Goal: Transaction & Acquisition: Purchase product/service

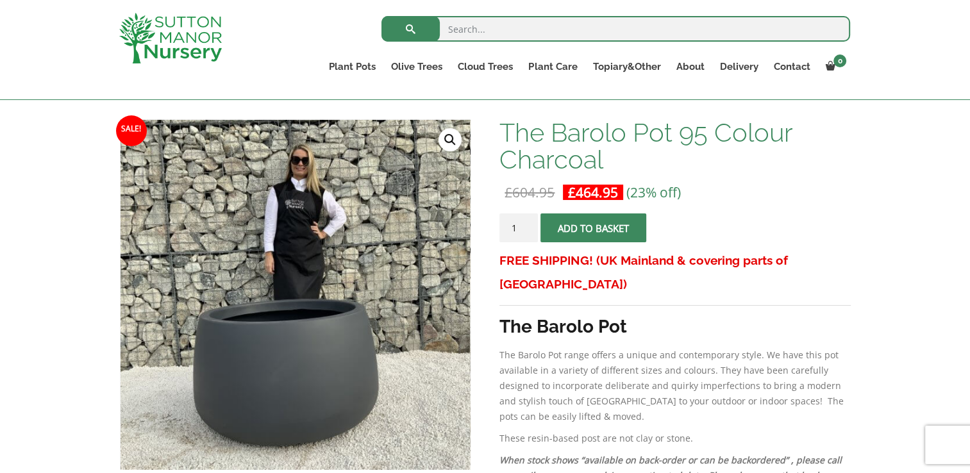
scroll to position [175, 0]
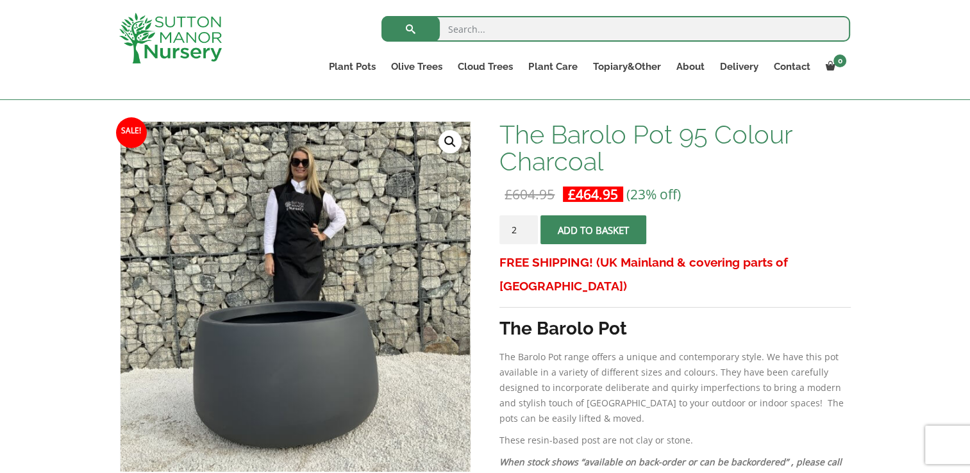
click at [526, 226] on input "2" at bounding box center [518, 229] width 38 height 29
type input "3"
click at [526, 226] on input "3" at bounding box center [518, 229] width 38 height 29
click at [558, 227] on button "Add to basket" at bounding box center [593, 229] width 106 height 29
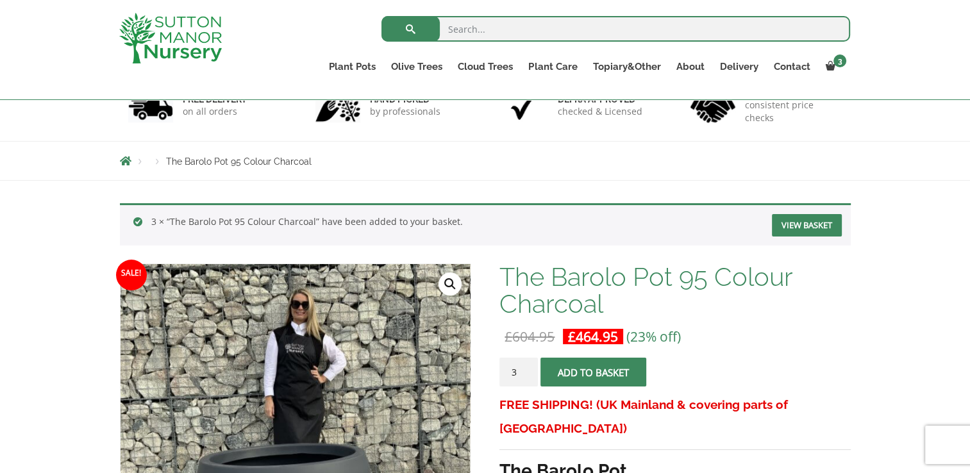
scroll to position [91, 0]
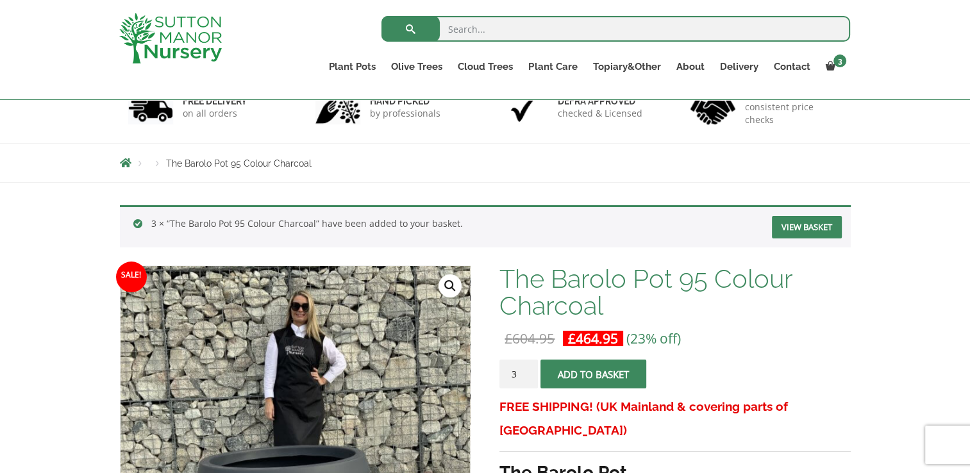
drag, startPoint x: 827, startPoint y: 68, endPoint x: 912, endPoint y: 53, distance: 86.0
click at [912, 53] on div "Search for: Plant Pots Resin Bonded Pots The Amalfi Pots The Milan Pots The Cap…" at bounding box center [485, 50] width 970 height 100
click at [908, 73] on div "Search for: Plant Pots Resin Bonded Pots The Amalfi Pots The Milan Pots The Cap…" at bounding box center [485, 50] width 970 height 100
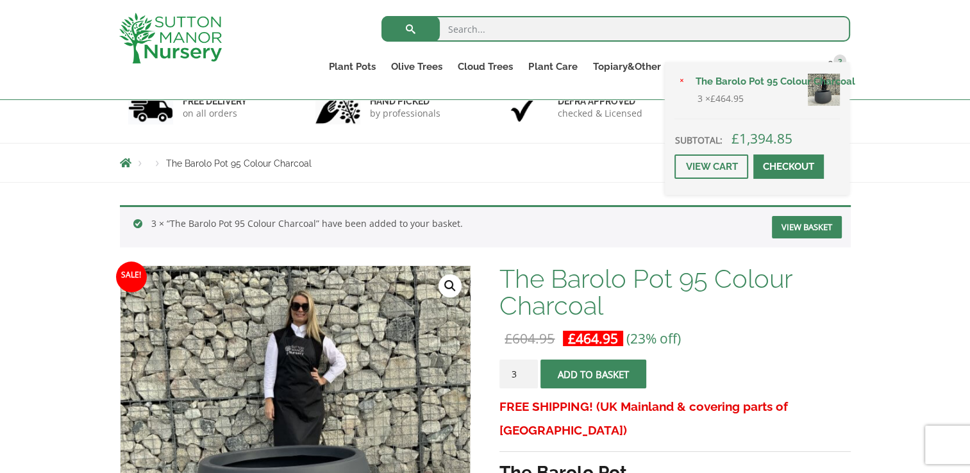
click at [792, 165] on link "Checkout" at bounding box center [788, 167] width 71 height 24
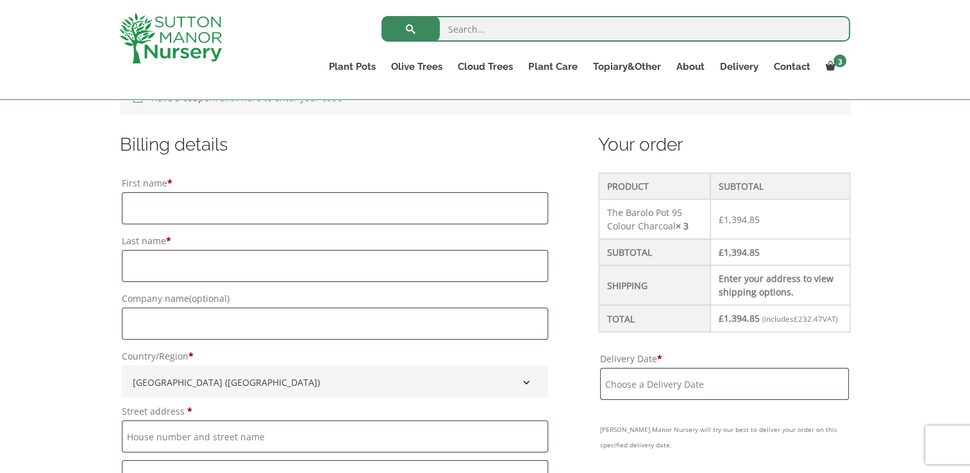
scroll to position [298, 0]
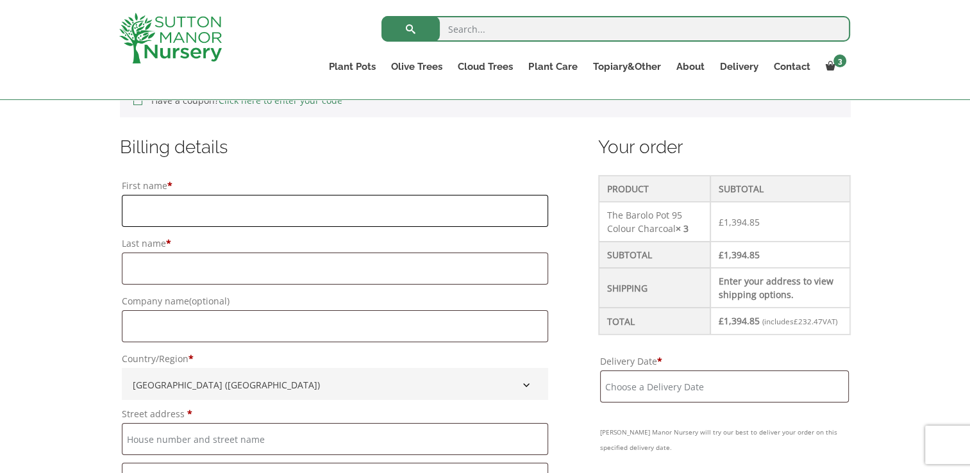
click at [456, 212] on input "First name *" at bounding box center [335, 211] width 427 height 32
type input "[PERSON_NAME]"
type input "Jervis"
type input "E G Grounds care"
type input "Unit [STREET_ADDRESS]"
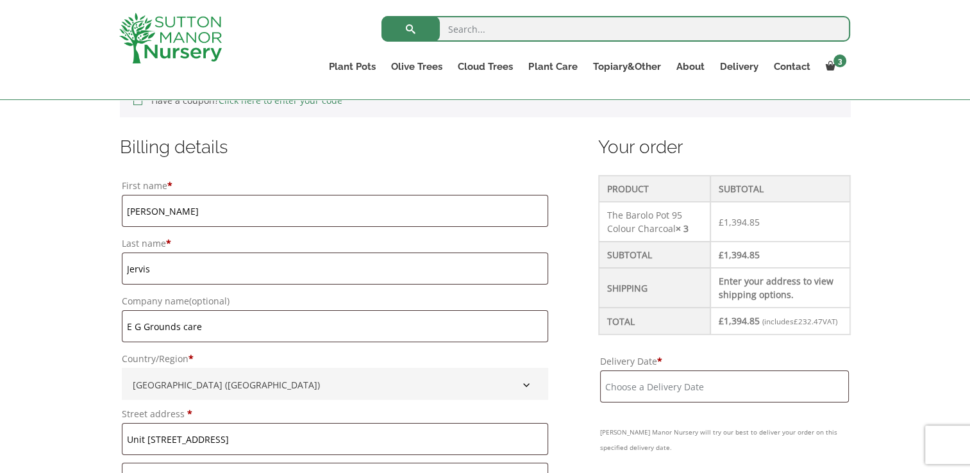
type input "Snetterton"
type input "nr16 2jz"
type input "[PHONE_NUMBER]"
type input "[PERSON_NAME][EMAIL_ADDRESS][PERSON_NAME][DOMAIN_NAME]"
click at [235, 199] on input "[PERSON_NAME]" at bounding box center [335, 211] width 427 height 32
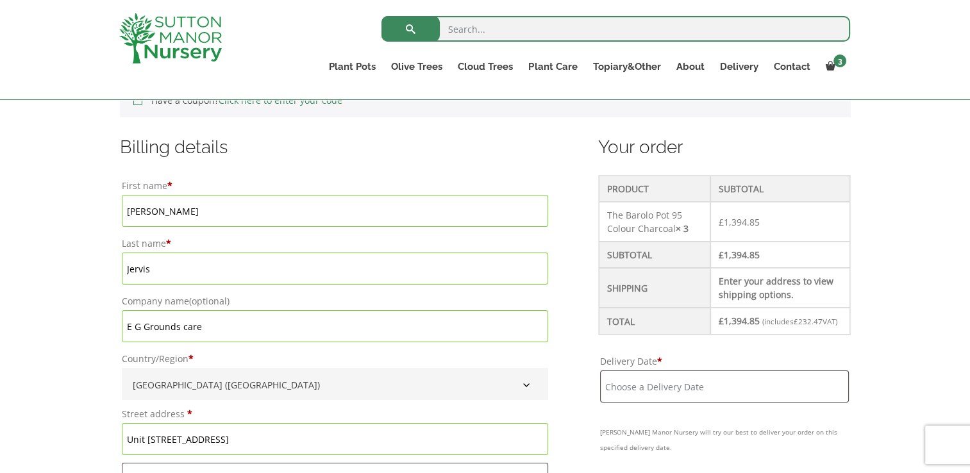
click at [321, 217] on input "[PERSON_NAME]" at bounding box center [335, 211] width 427 height 32
click at [317, 211] on input "[PERSON_NAME]" at bounding box center [335, 211] width 427 height 32
click at [328, 168] on div "Billing details First name * [PERSON_NAME] Last name * [PERSON_NAME] Company na…" at bounding box center [335, 462] width 431 height 654
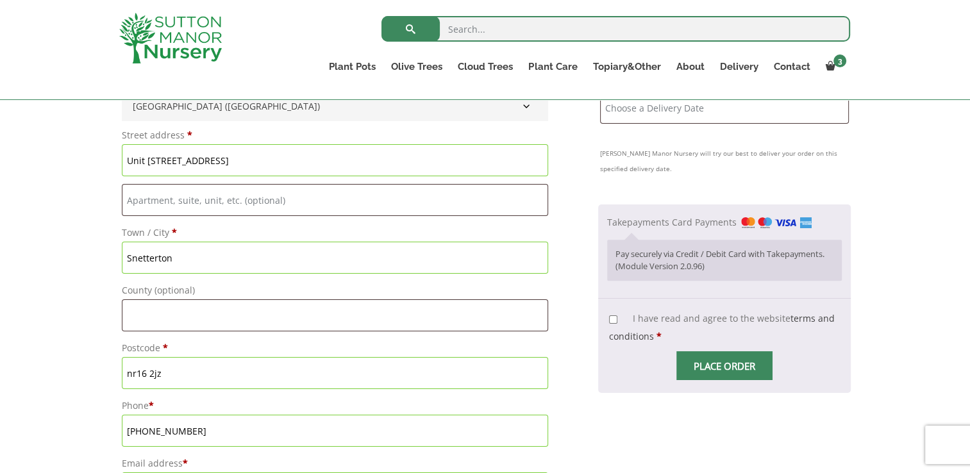
scroll to position [580, 0]
drag, startPoint x: 256, startPoint y: 160, endPoint x: 110, endPoint y: 164, distance: 146.9
click at [110, 164] on div "Have a coupon? Click here to enter your code Apply coupon Billing details First…" at bounding box center [485, 463] width 750 height 1345
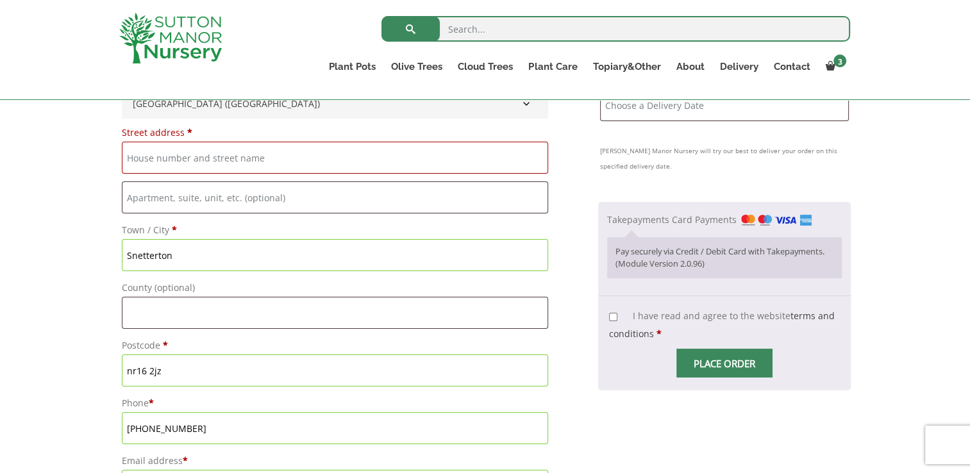
click at [209, 124] on label "Street address *" at bounding box center [335, 133] width 427 height 18
click at [209, 142] on input "Street address *" at bounding box center [335, 158] width 427 height 32
click at [197, 150] on input "Street address *" at bounding box center [335, 158] width 427 height 32
click at [206, 163] on input "52" at bounding box center [335, 158] width 427 height 32
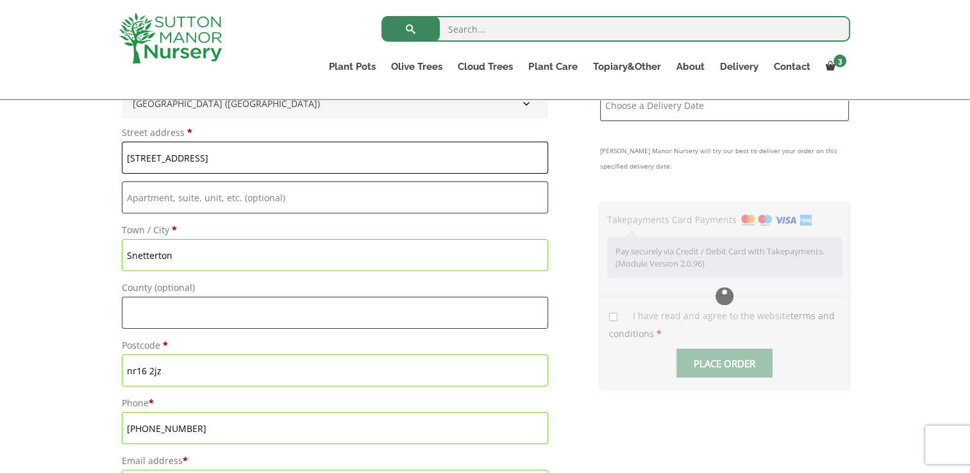
type input "[STREET_ADDRESS]"
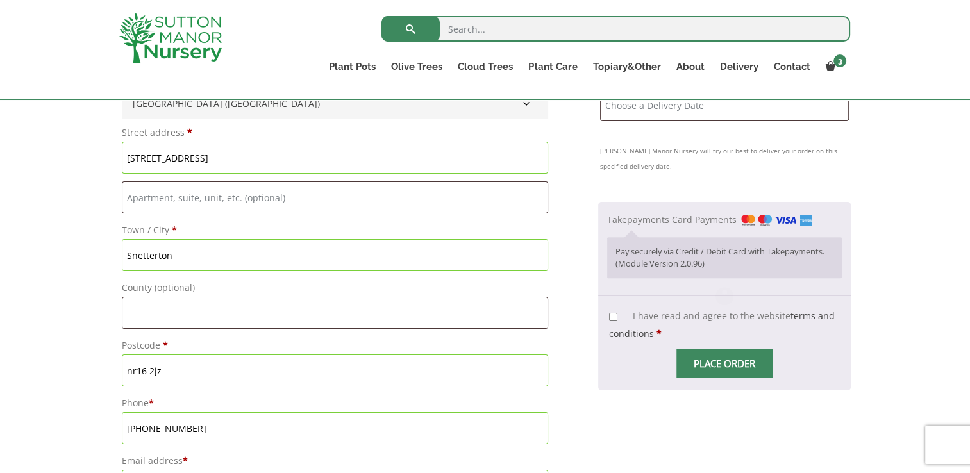
click at [180, 246] on input "Snetterton" at bounding box center [335, 255] width 427 height 32
type input "S"
type input "Attleborough"
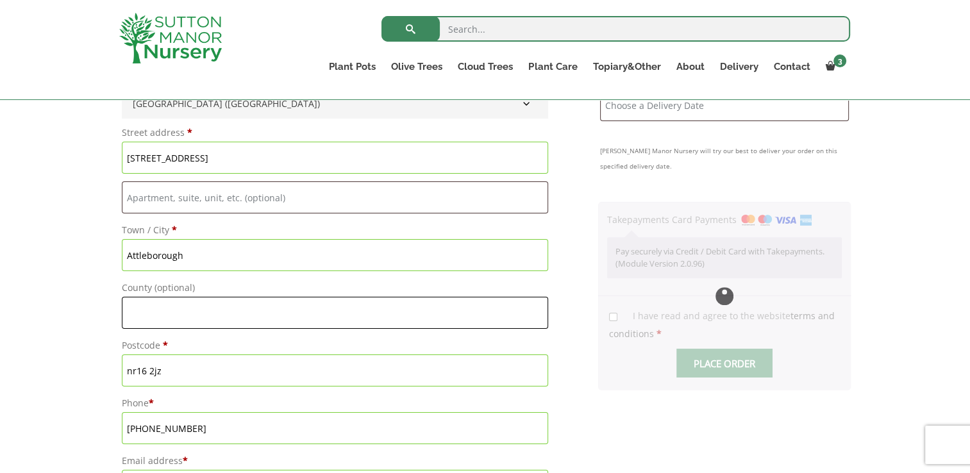
click at [177, 314] on input "County (optional)" at bounding box center [335, 313] width 427 height 32
